Goal: Task Accomplishment & Management: Use online tool/utility

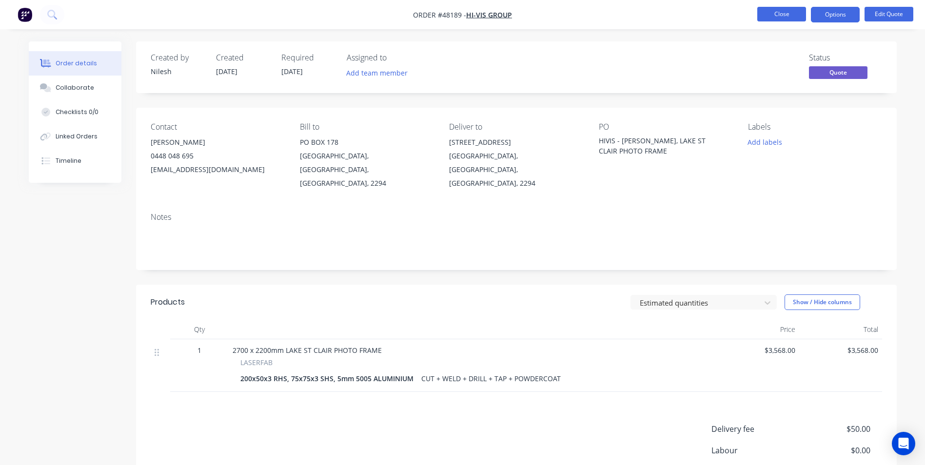
scroll to position [87, 0]
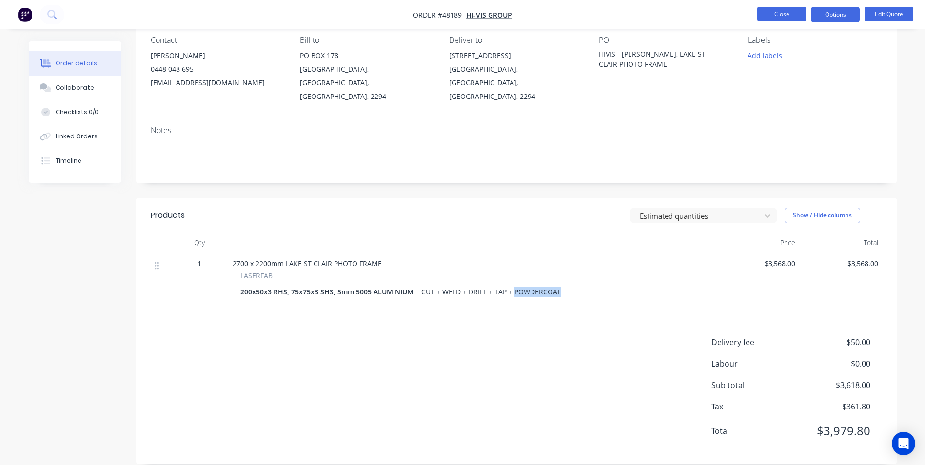
click at [774, 17] on button "Close" at bounding box center [781, 14] width 49 height 15
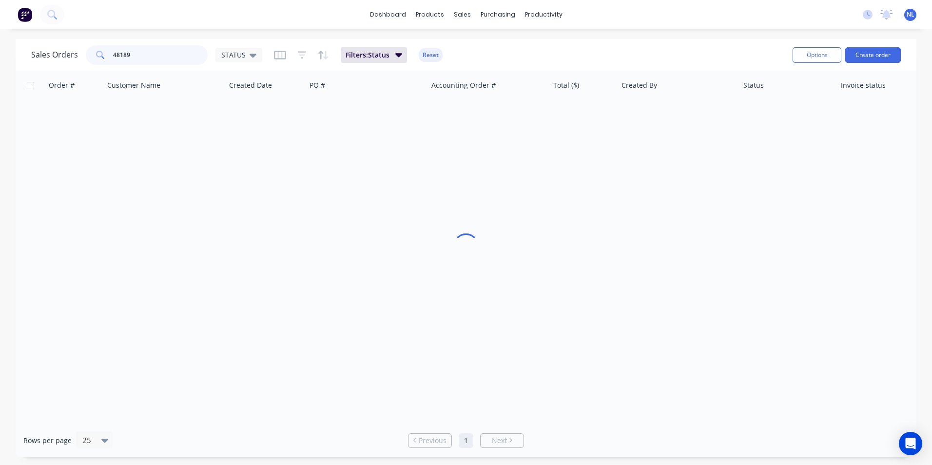
drag, startPoint x: 145, startPoint y: 63, endPoint x: 33, endPoint y: 70, distance: 112.4
click at [33, 70] on div "Sales Orders 48189 STATUS Filters: Status Reset Options Create order" at bounding box center [466, 55] width 901 height 32
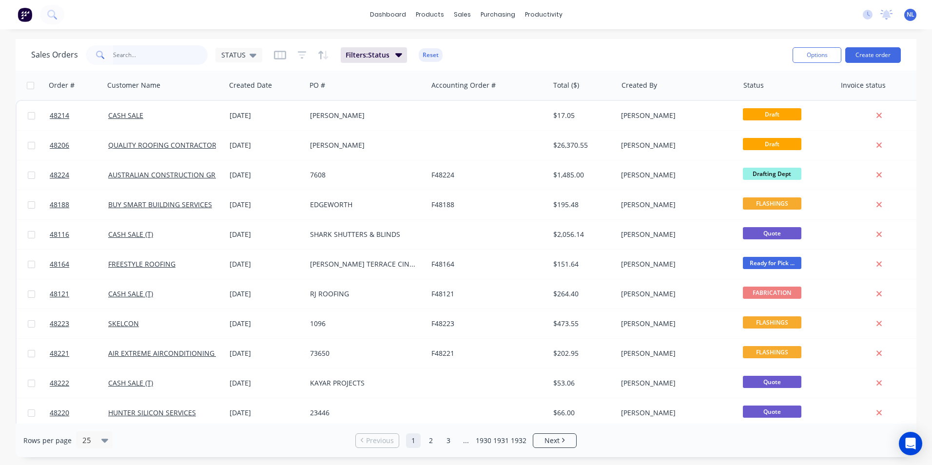
click at [160, 60] on input "text" at bounding box center [160, 54] width 95 height 19
type input "martyn"
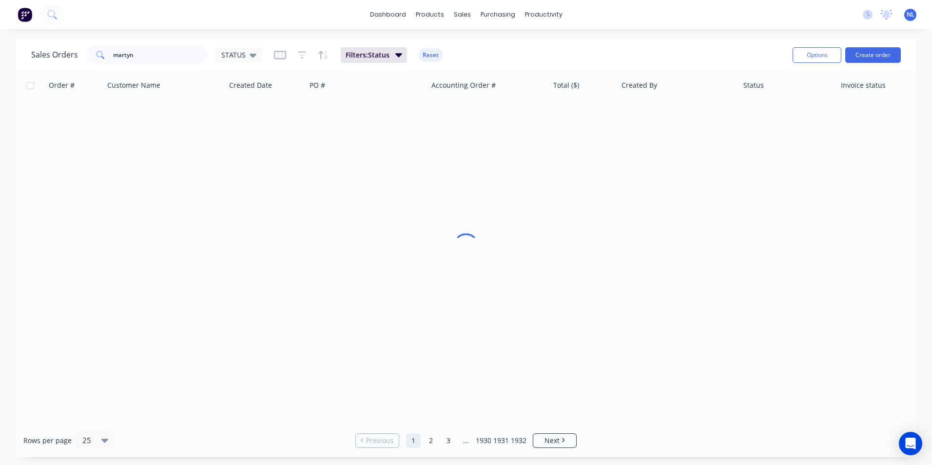
click at [349, 63] on div "Sales Orders martyn STATUS Filters: Status Reset" at bounding box center [408, 55] width 754 height 24
click at [360, 58] on span "Filters: Status" at bounding box center [368, 55] width 44 height 10
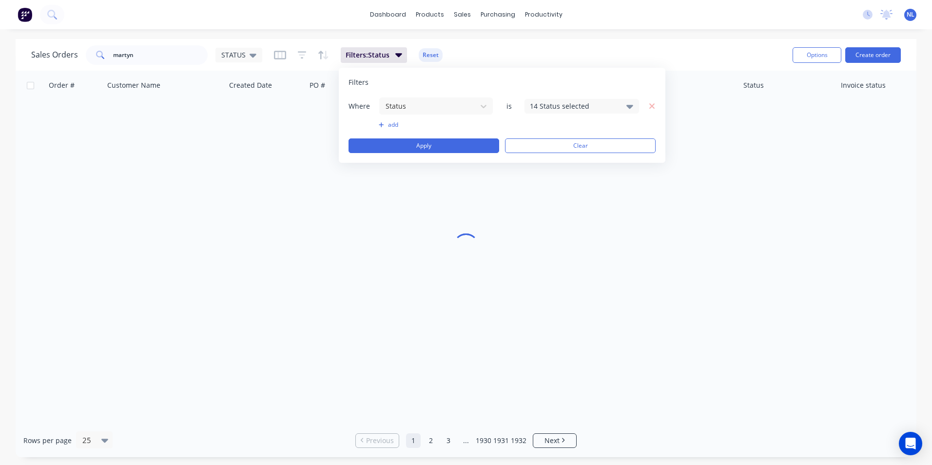
click at [553, 111] on div "14 Status selected" at bounding box center [582, 106] width 115 height 15
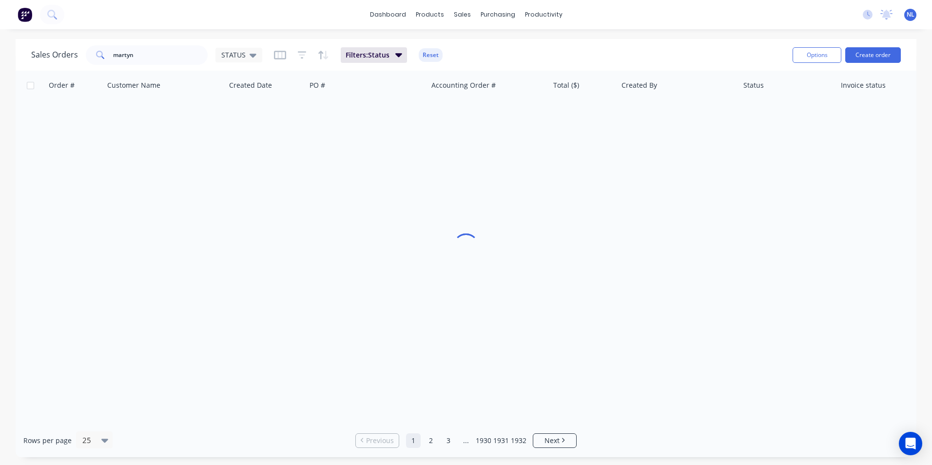
click at [608, 55] on div "Sales Orders martyn STATUS Filters: Status Reset" at bounding box center [408, 55] width 754 height 24
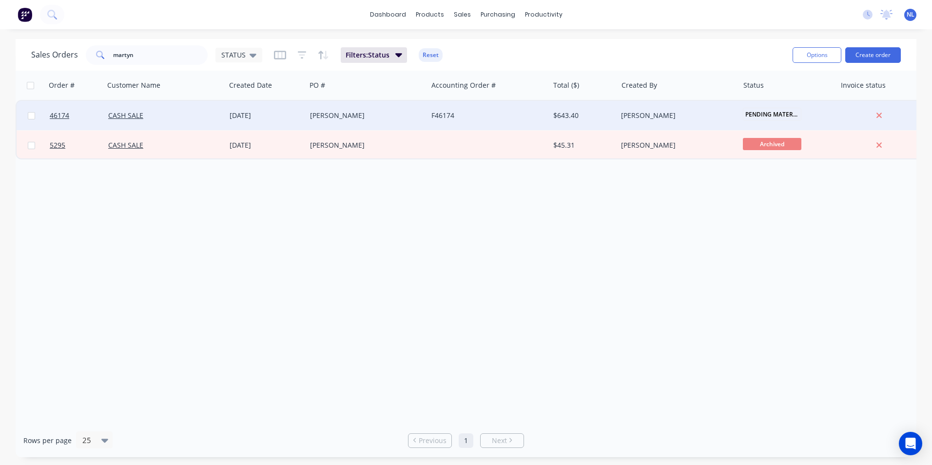
click at [640, 112] on div "[PERSON_NAME]" at bounding box center [675, 116] width 108 height 10
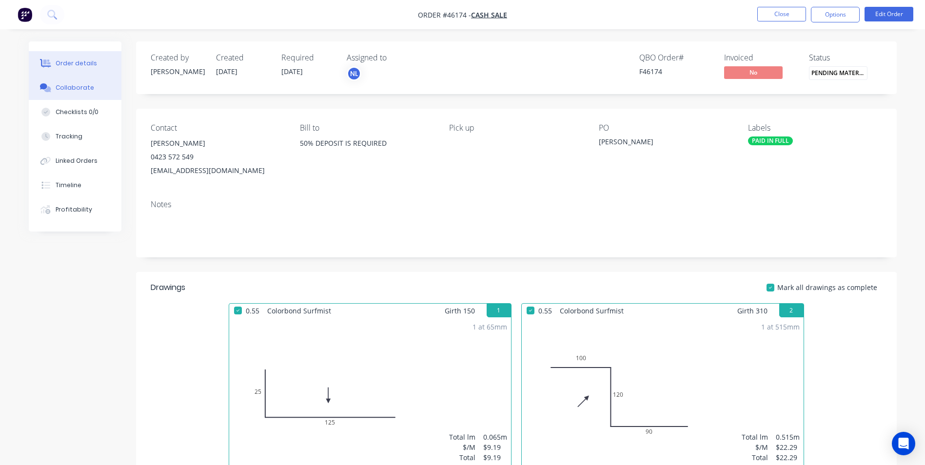
click at [80, 90] on div "Collaborate" at bounding box center [75, 87] width 39 height 9
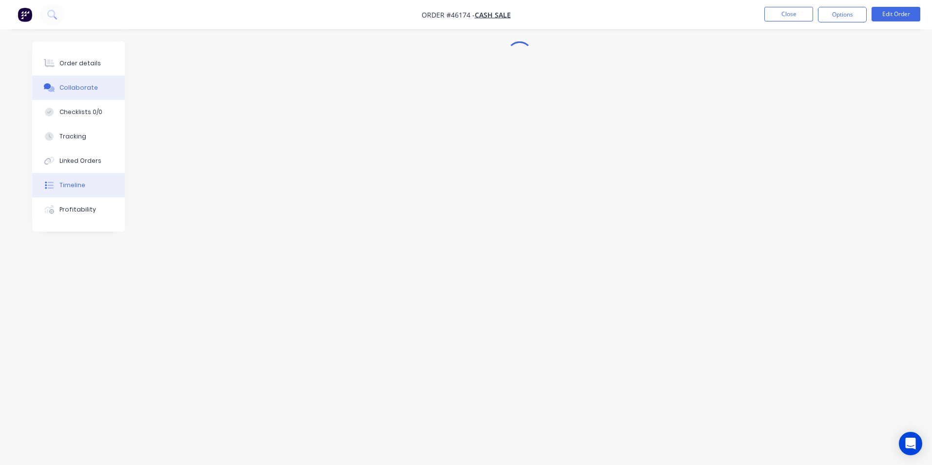
click at [81, 189] on div "Timeline" at bounding box center [72, 185] width 26 height 9
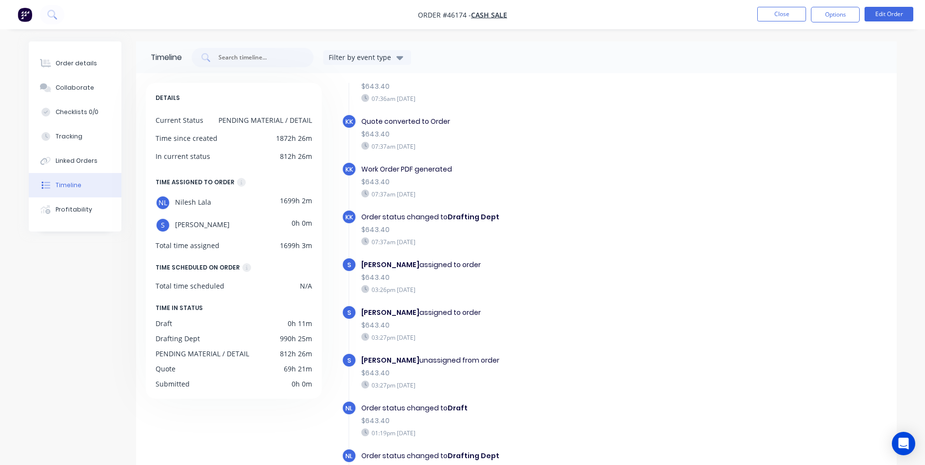
scroll to position [583, 0]
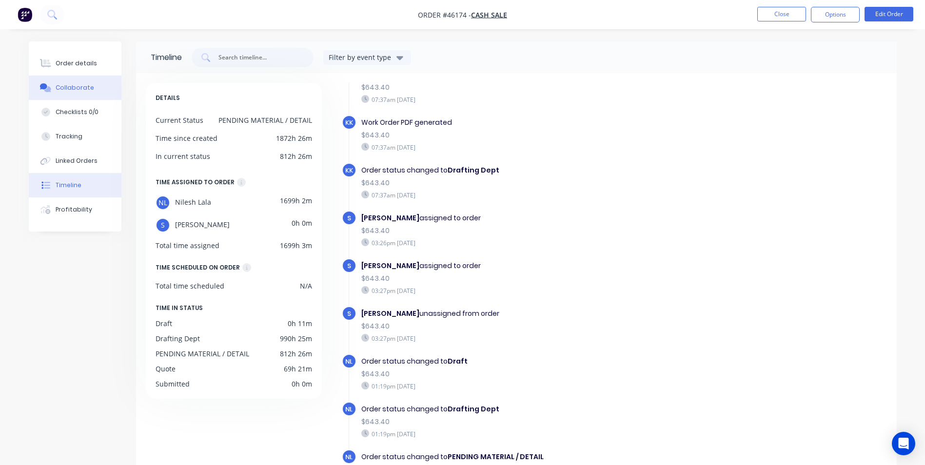
click at [62, 92] on div "Collaborate" at bounding box center [75, 87] width 39 height 9
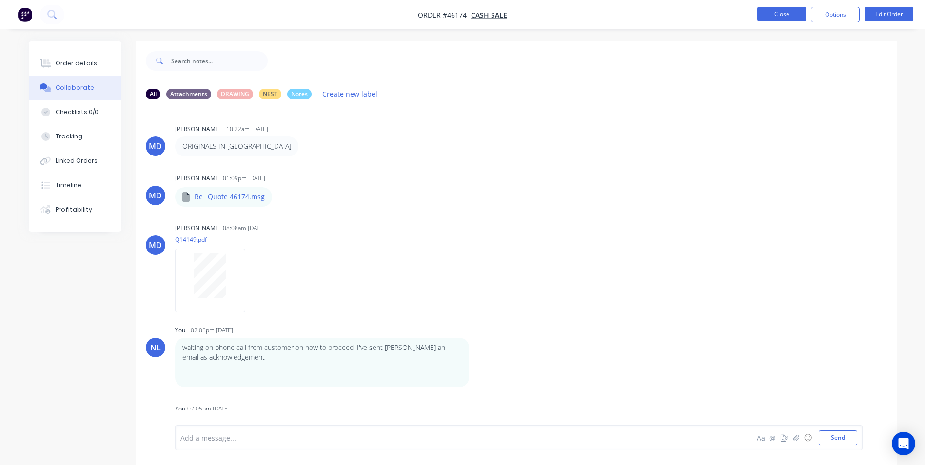
click at [762, 12] on button "Close" at bounding box center [781, 14] width 49 height 15
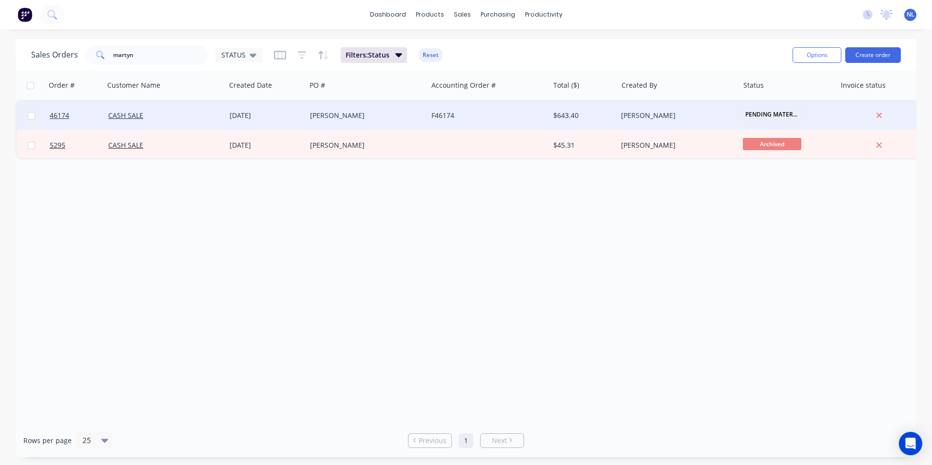
click at [477, 117] on div "F46174" at bounding box center [485, 116] width 108 height 10
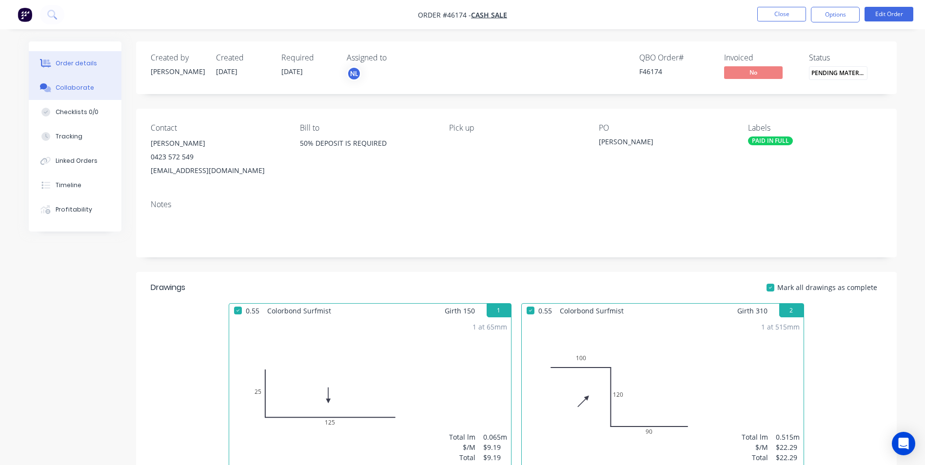
click at [89, 95] on button "Collaborate" at bounding box center [75, 88] width 93 height 24
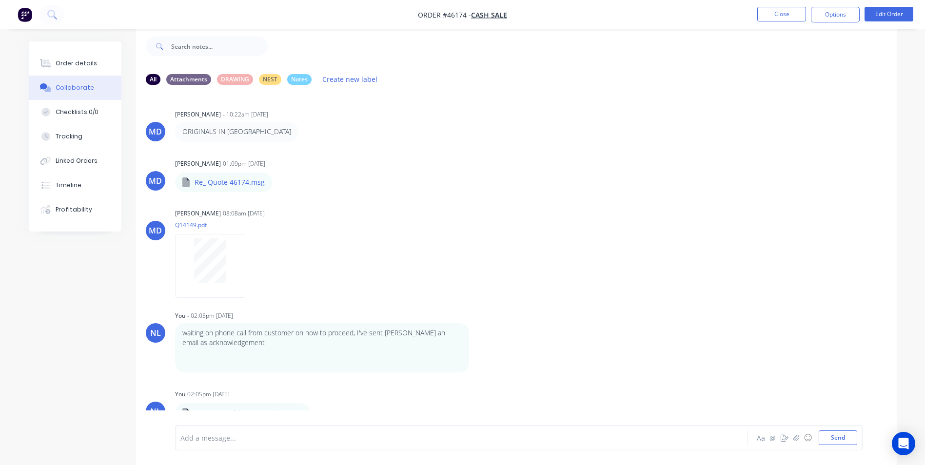
drag, startPoint x: 776, startPoint y: 20, endPoint x: 525, endPoint y: 196, distance: 306.3
click at [761, 44] on div "Order #46174 - CASH SALE Close Options Edit Order Order details Collaborate Che…" at bounding box center [462, 225] width 925 height 480
click at [794, 21] on button "Close" at bounding box center [781, 14] width 49 height 15
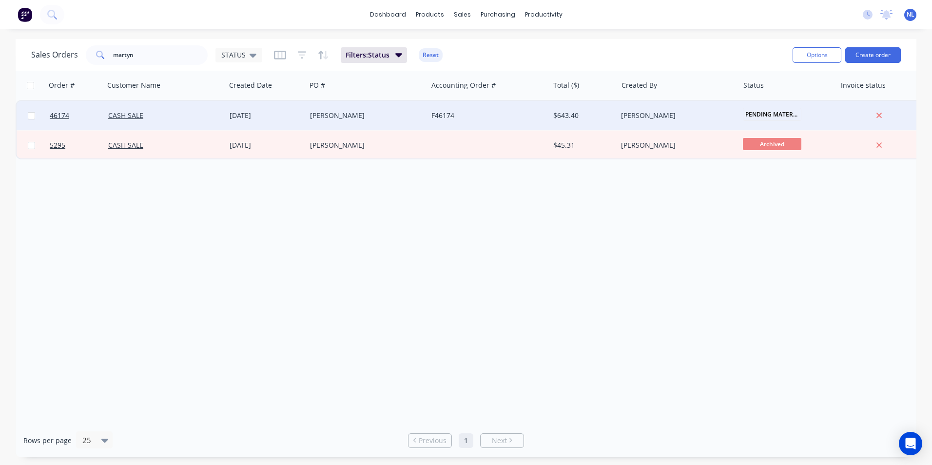
click at [431, 122] on div "F46174" at bounding box center [488, 115] width 121 height 29
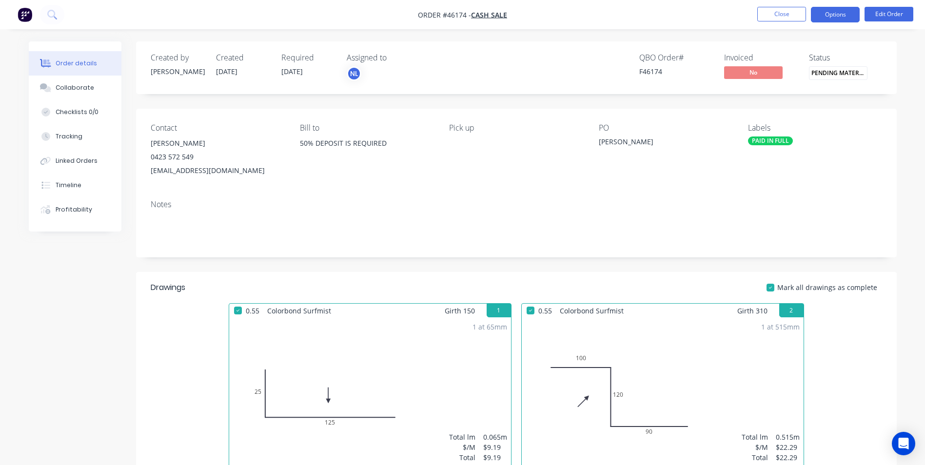
click at [841, 19] on button "Options" at bounding box center [835, 15] width 49 height 16
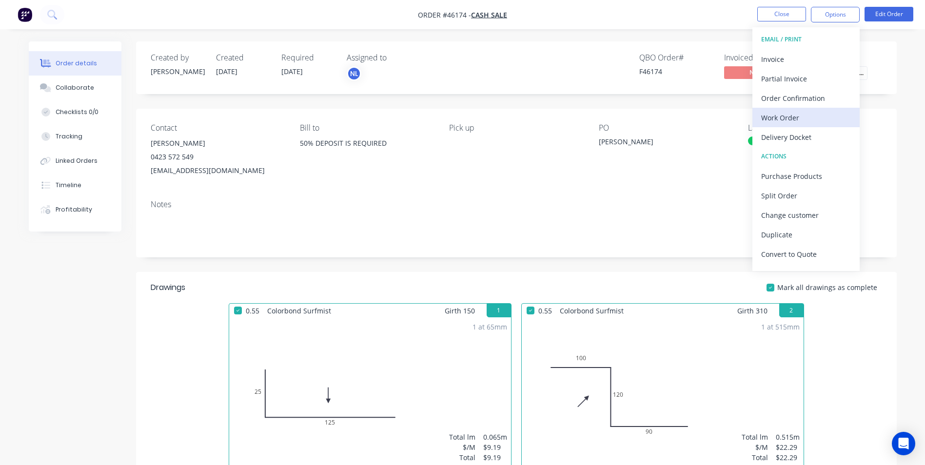
click at [789, 116] on div "Work Order" at bounding box center [806, 118] width 90 height 14
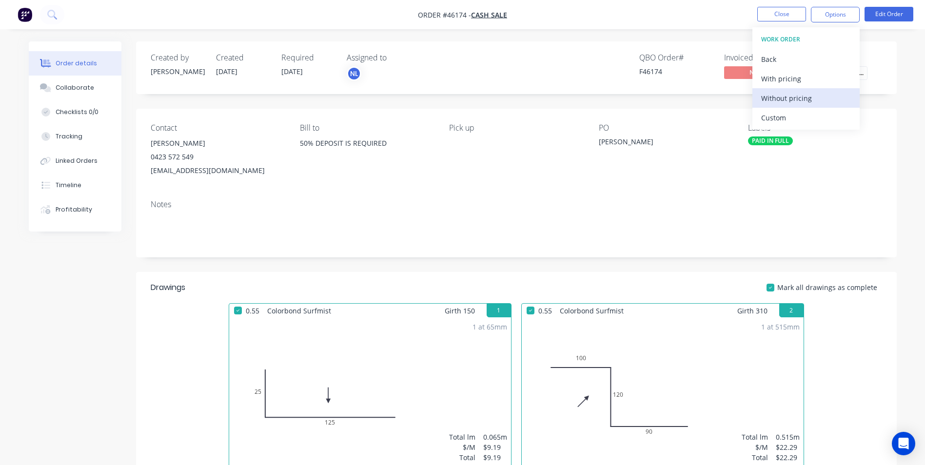
click at [795, 106] on button "Without pricing" at bounding box center [805, 97] width 107 height 19
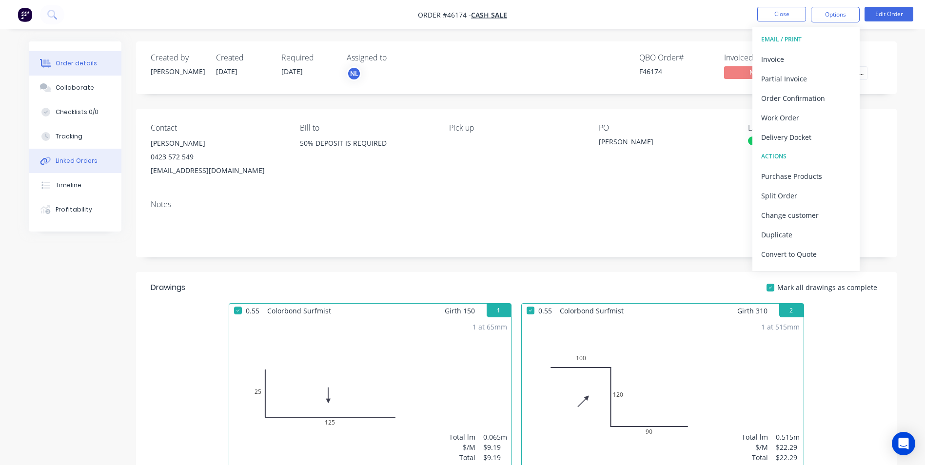
click at [79, 166] on button "Linked Orders" at bounding box center [75, 161] width 93 height 24
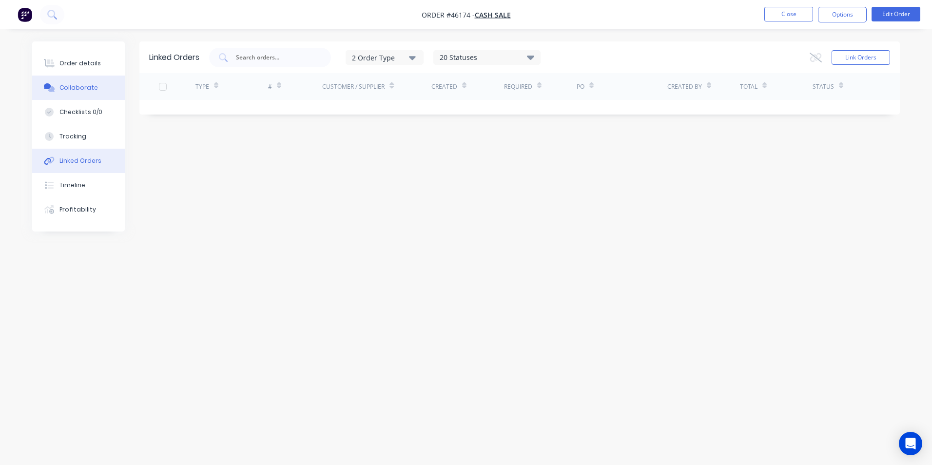
click at [94, 90] on button "Collaborate" at bounding box center [78, 88] width 93 height 24
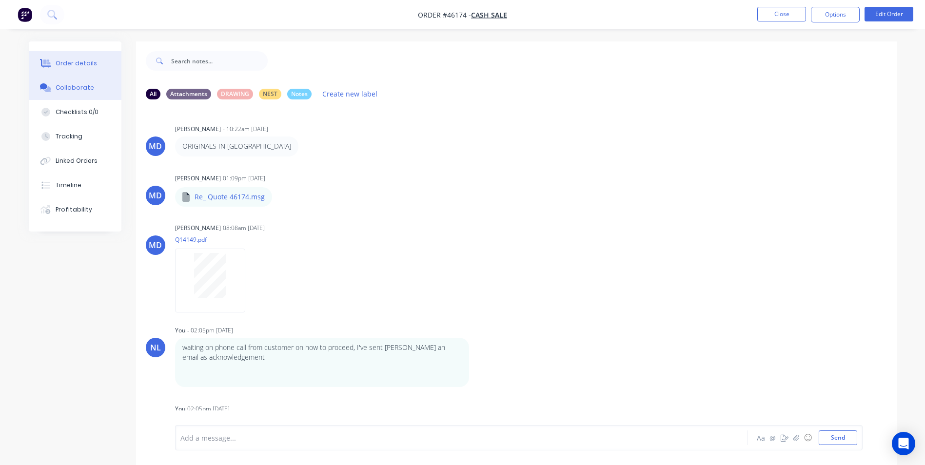
click at [78, 67] on div "Order details" at bounding box center [76, 63] width 41 height 9
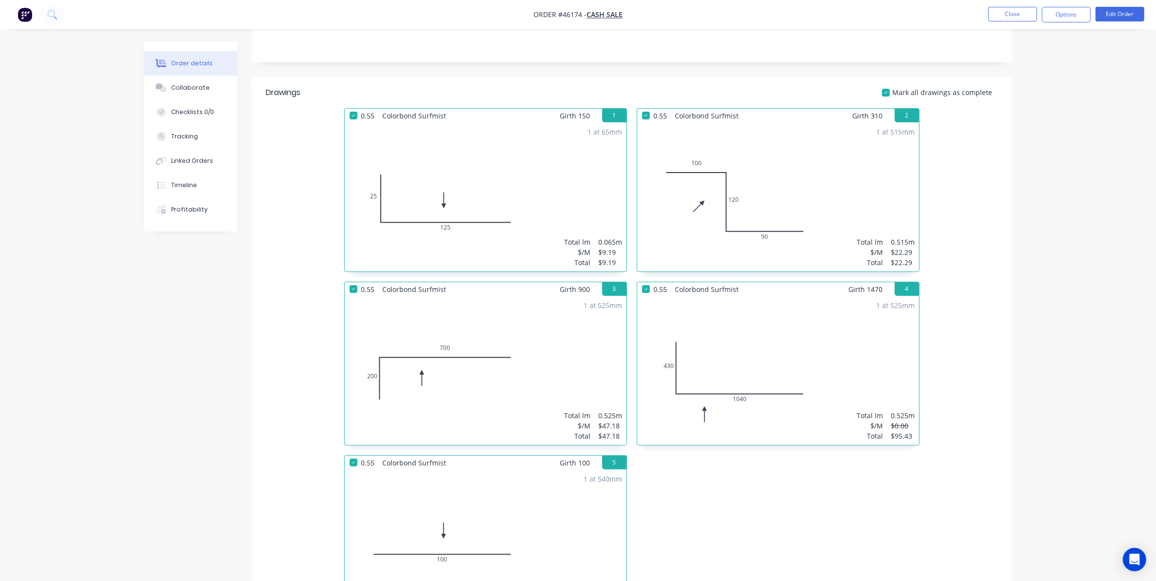
scroll to position [256, 0]
